Goal: Navigation & Orientation: Understand site structure

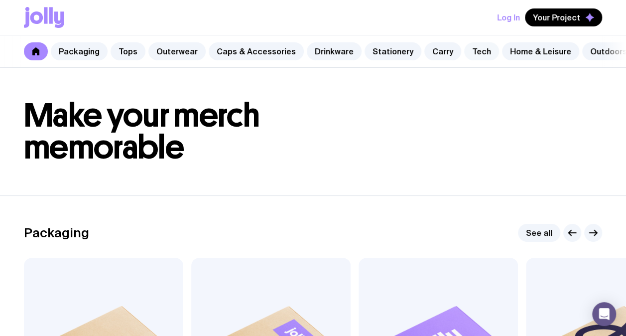
click at [472, 49] on link "Tech" at bounding box center [481, 51] width 35 height 18
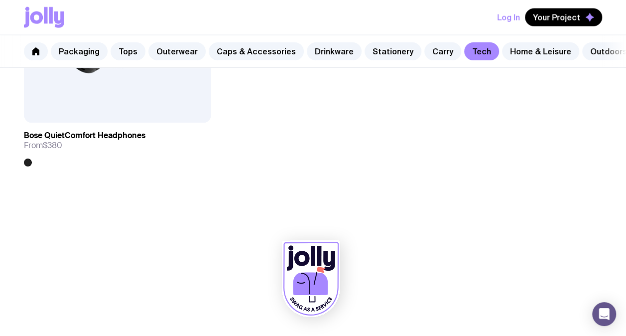
scroll to position [3074, 0]
click at [384, 50] on link "Stationery" at bounding box center [393, 51] width 57 height 18
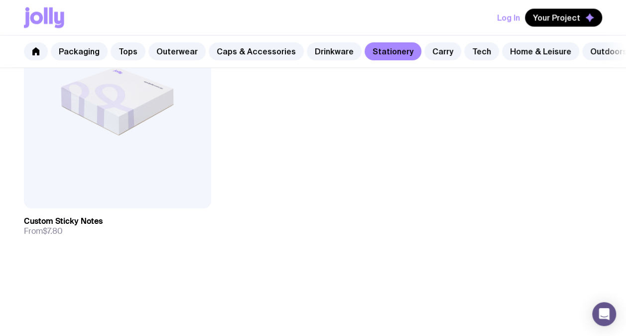
scroll to position [2765, 0]
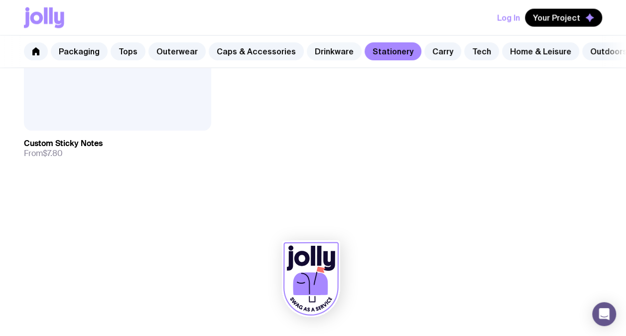
click at [335, 49] on link "Drinkware" at bounding box center [334, 51] width 55 height 18
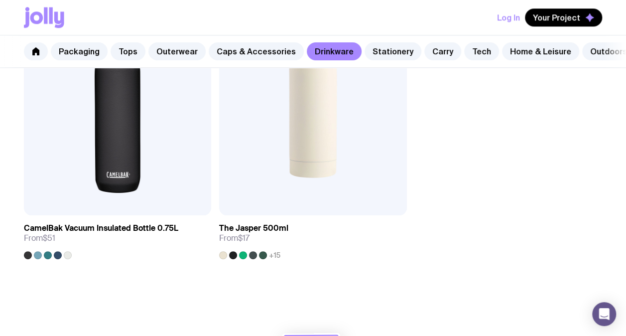
scroll to position [2373, 0]
click at [595, 54] on link "Outdoors" at bounding box center [608, 51] width 53 height 18
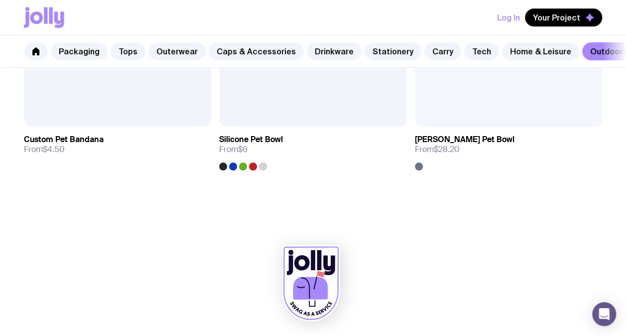
scroll to position [2172, 0]
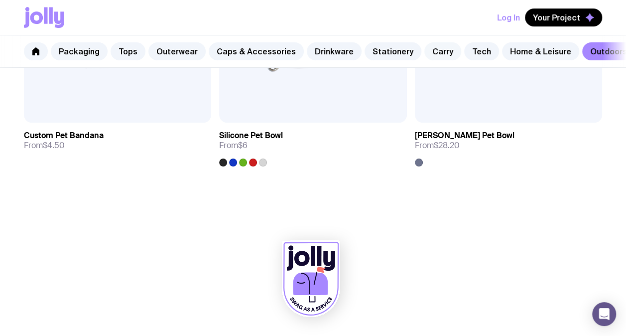
click at [427, 55] on link "Carry" at bounding box center [442, 51] width 37 height 18
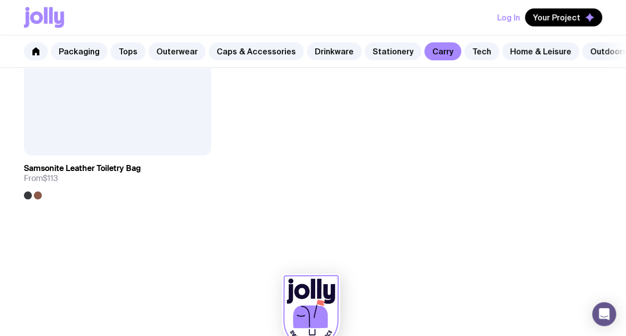
scroll to position [3674, 0]
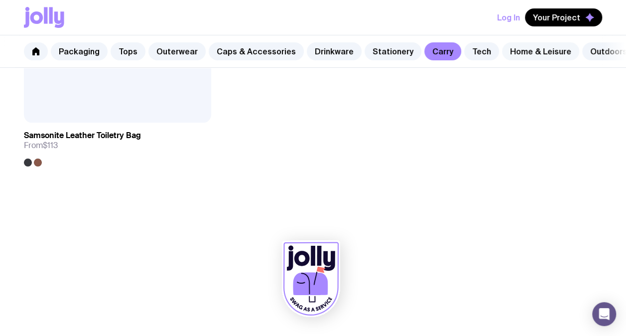
click at [512, 54] on link "Home & Leisure" at bounding box center [540, 51] width 77 height 18
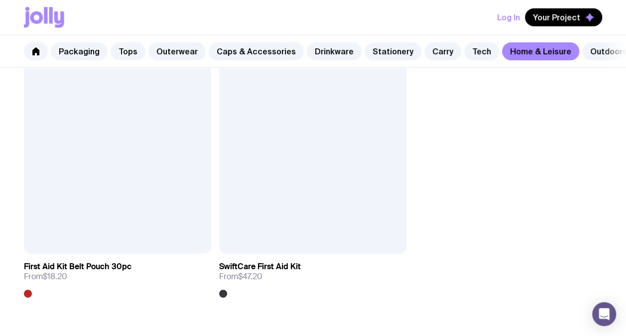
scroll to position [3374, 0]
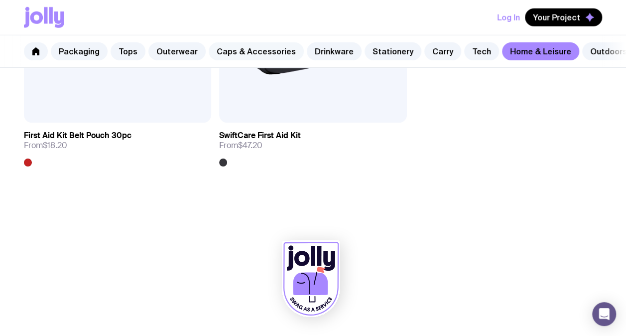
click at [227, 53] on link "Caps & Accessories" at bounding box center [256, 51] width 95 height 18
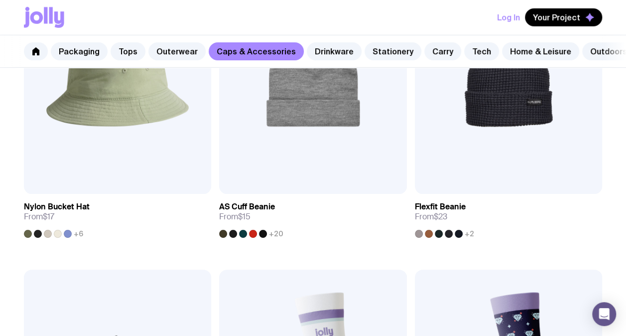
scroll to position [1494, 0]
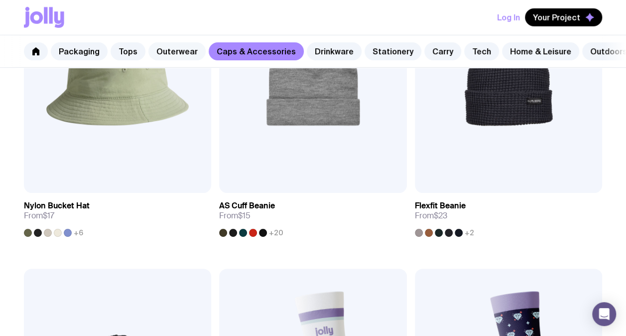
click at [152, 51] on link "Outerwear" at bounding box center [176, 51] width 57 height 18
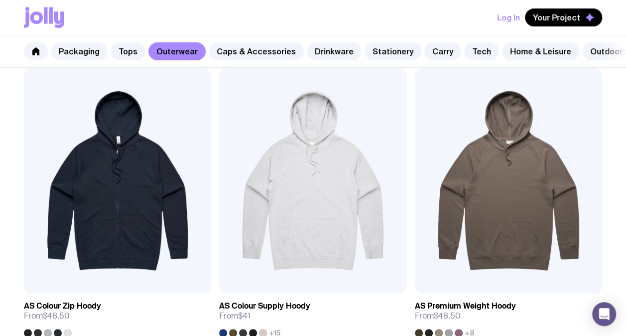
scroll to position [2172, 0]
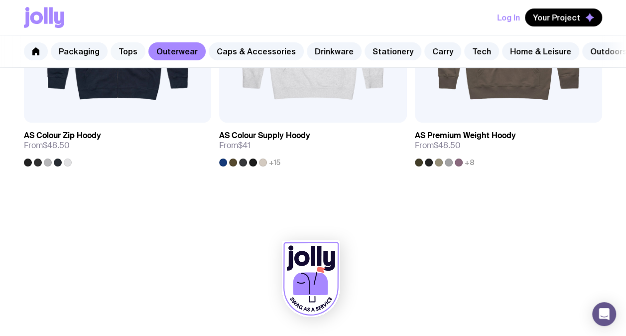
click at [121, 56] on link "Tops" at bounding box center [128, 51] width 35 height 18
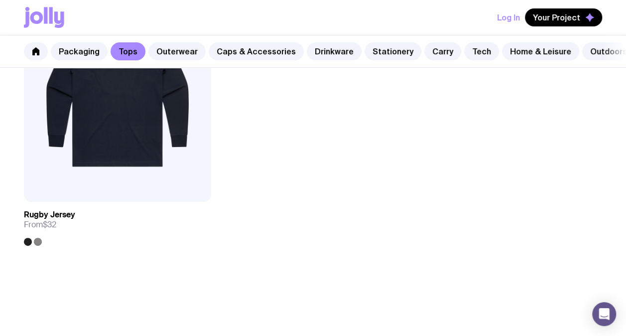
scroll to position [1793, 0]
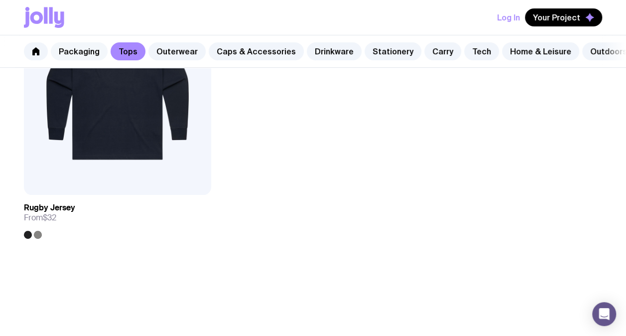
click at [79, 53] on link "Packaging" at bounding box center [79, 51] width 57 height 18
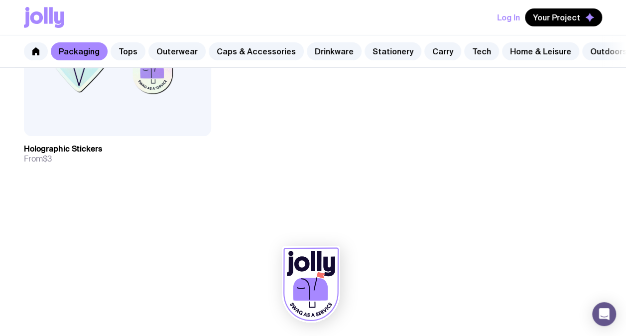
scroll to position [1832, 0]
